Goal: Task Accomplishment & Management: Use online tool/utility

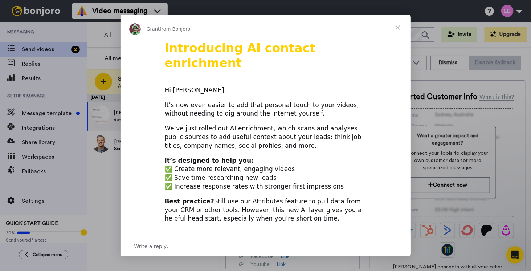
click at [400, 25] on span "Close" at bounding box center [398, 28] width 26 height 26
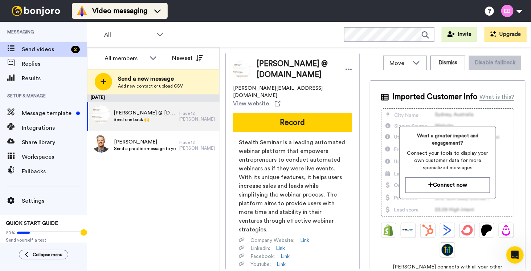
click at [156, 9] on icon at bounding box center [158, 10] width 12 height 7
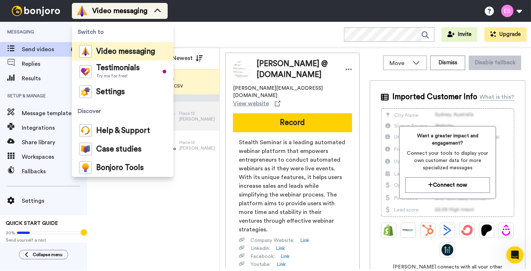
click at [156, 9] on icon at bounding box center [158, 10] width 12 height 7
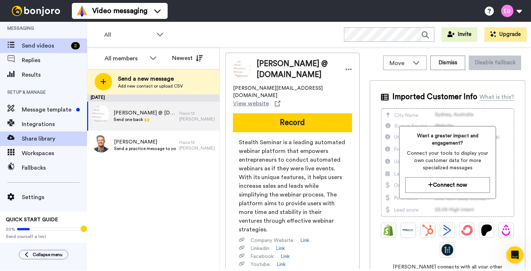
scroll to position [4, 0]
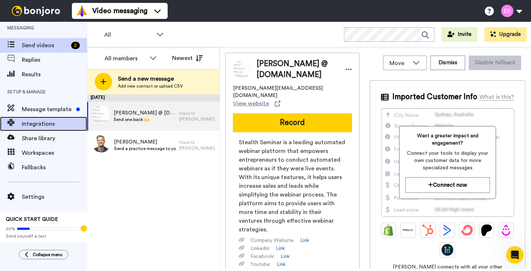
click at [32, 123] on span "Integrations" at bounding box center [54, 123] width 65 height 9
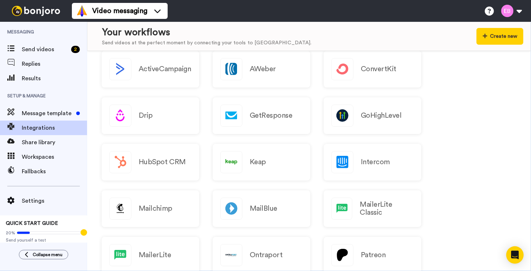
scroll to position [145, 0]
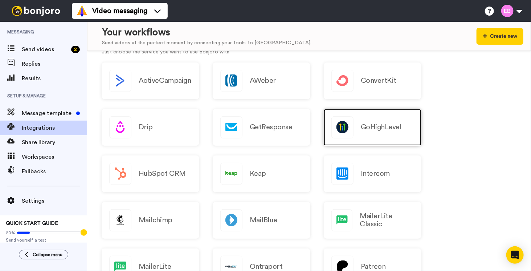
click at [345, 129] on img at bounding box center [342, 127] width 21 height 21
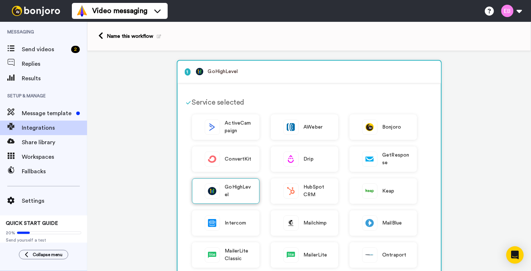
click at [216, 190] on img at bounding box center [212, 191] width 15 height 15
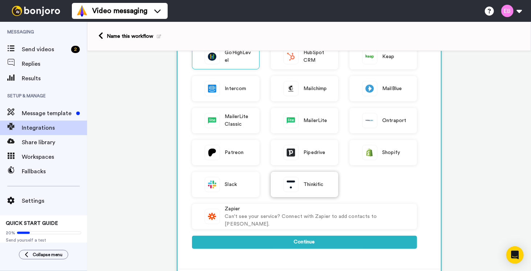
scroll to position [145, 0]
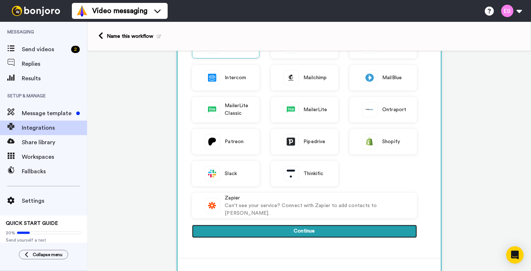
click at [344, 231] on button "Continue" at bounding box center [304, 231] width 225 height 13
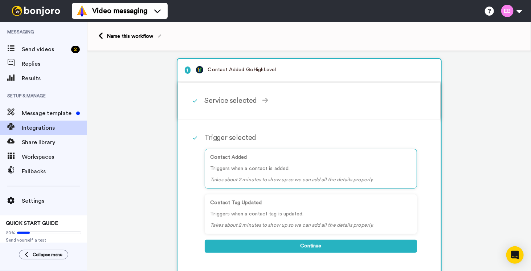
scroll to position [0, 0]
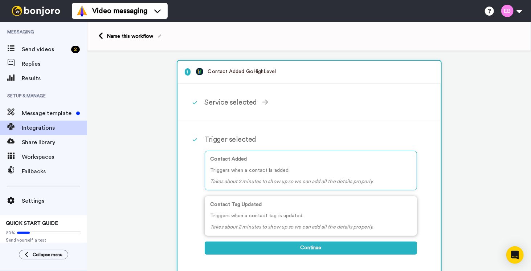
click at [290, 215] on p "Triggers when a contact tag is updated." at bounding box center [311, 216] width 201 height 8
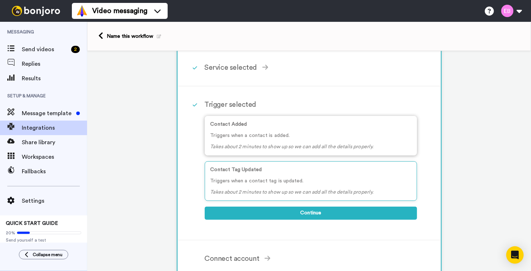
scroll to position [36, 0]
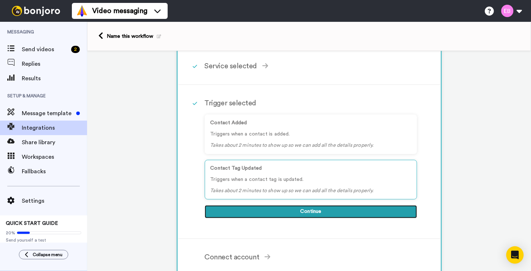
click at [296, 209] on button "Continue" at bounding box center [311, 211] width 212 height 13
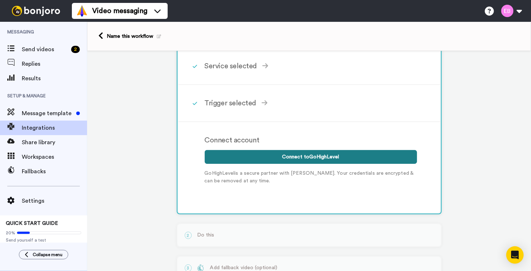
click at [291, 155] on button "Connect to GoHighLevel" at bounding box center [311, 157] width 212 height 14
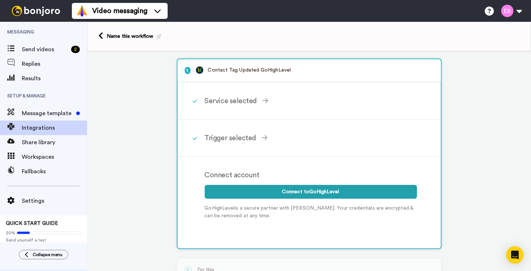
scroll to position [0, 0]
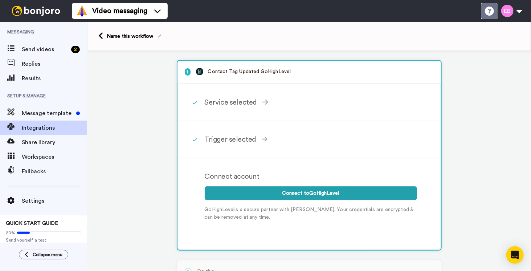
click at [490, 12] on icon at bounding box center [489, 11] width 9 height 9
